Goal: Use online tool/utility

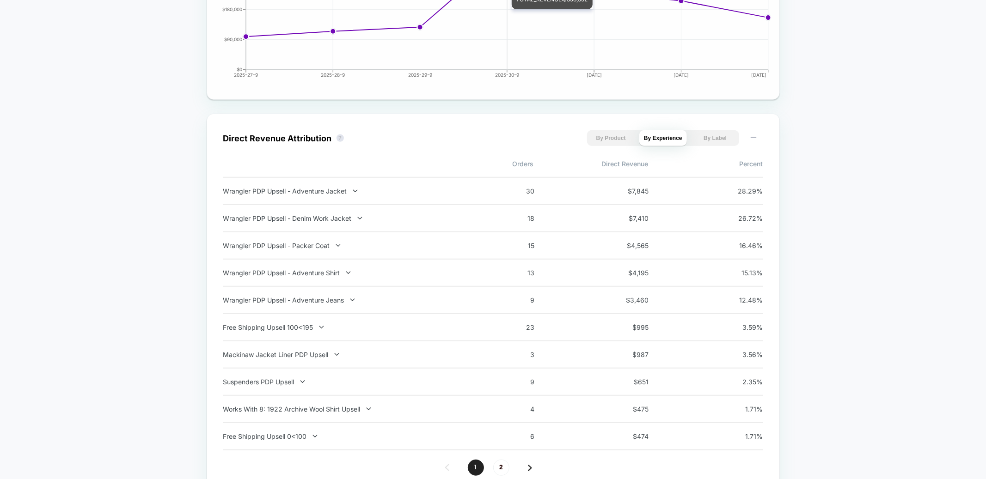
scroll to position [582, 0]
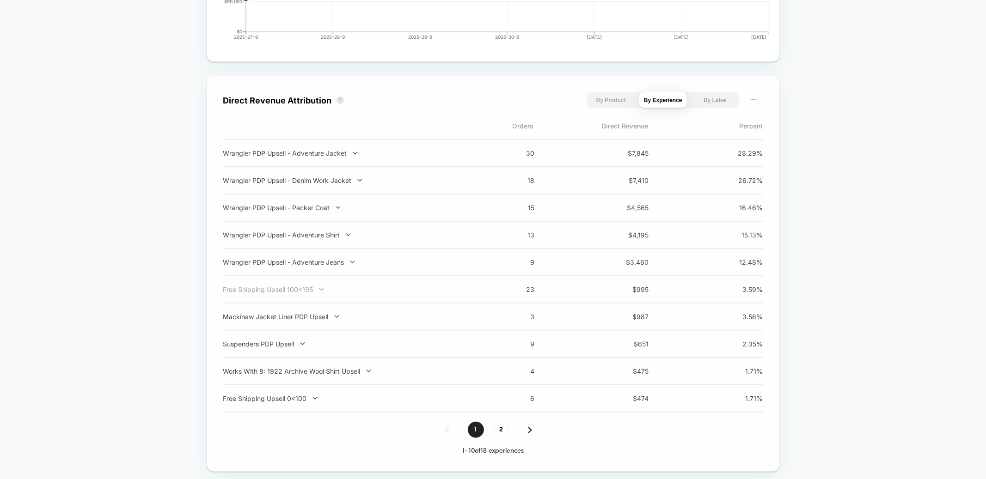
click at [281, 291] on div "Free Shipping Upsell 100<195" at bounding box center [344, 290] width 243 height 8
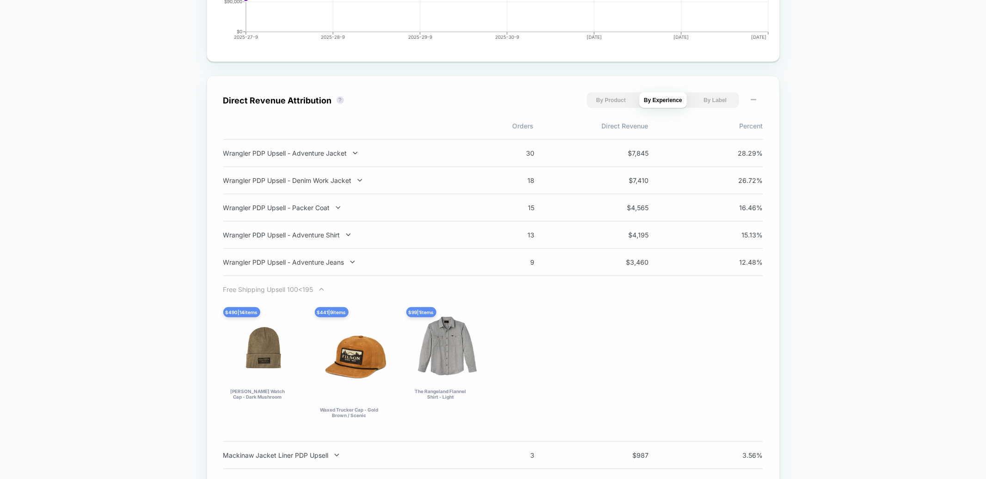
click at [281, 289] on div "Free Shipping Upsell 100<195" at bounding box center [344, 290] width 243 height 8
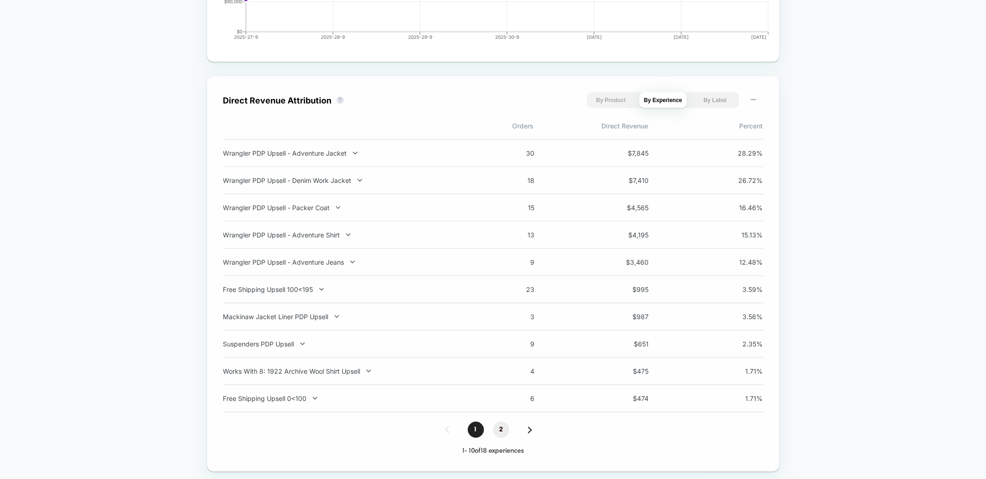
click at [502, 428] on span "2" at bounding box center [501, 430] width 16 height 16
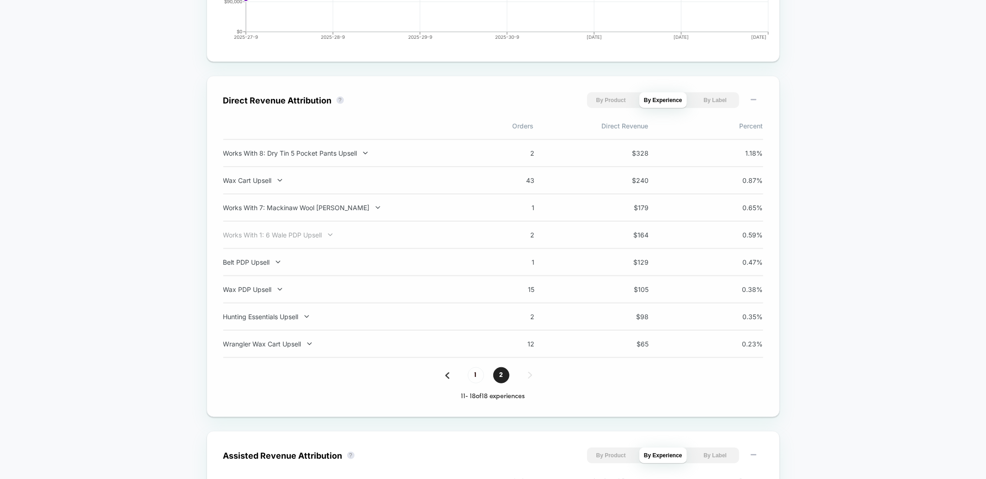
click at [323, 235] on div at bounding box center [324, 235] width 5 height 0
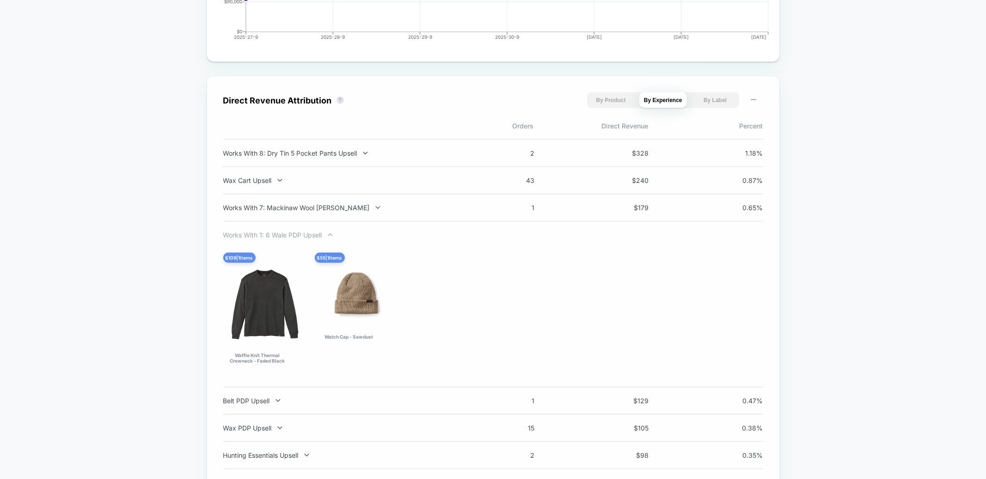
click at [324, 235] on div at bounding box center [324, 235] width 5 height 0
